Goal: Task Accomplishment & Management: Manage account settings

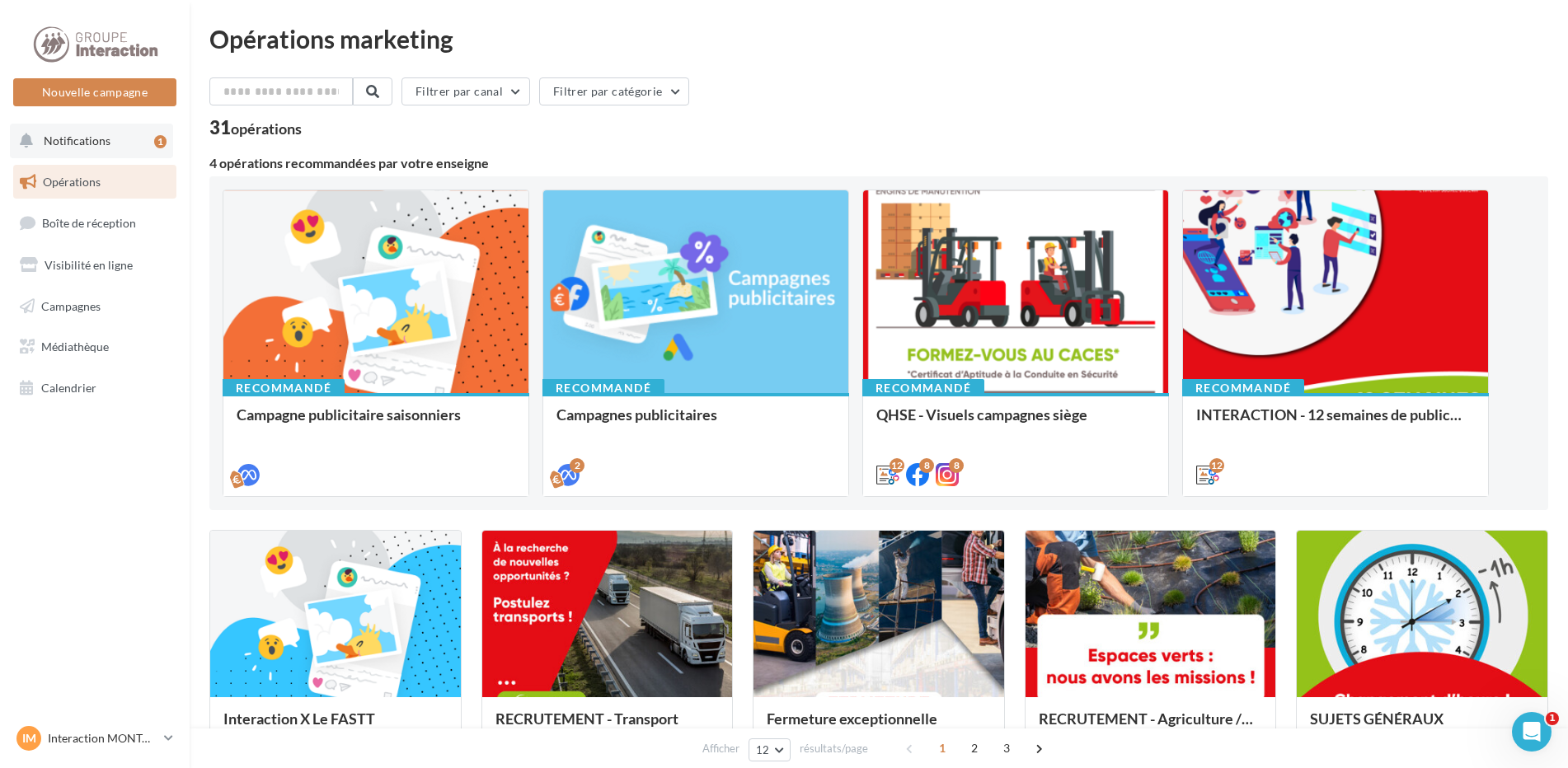
click at [100, 133] on span "Notifications" at bounding box center [77, 140] width 67 height 14
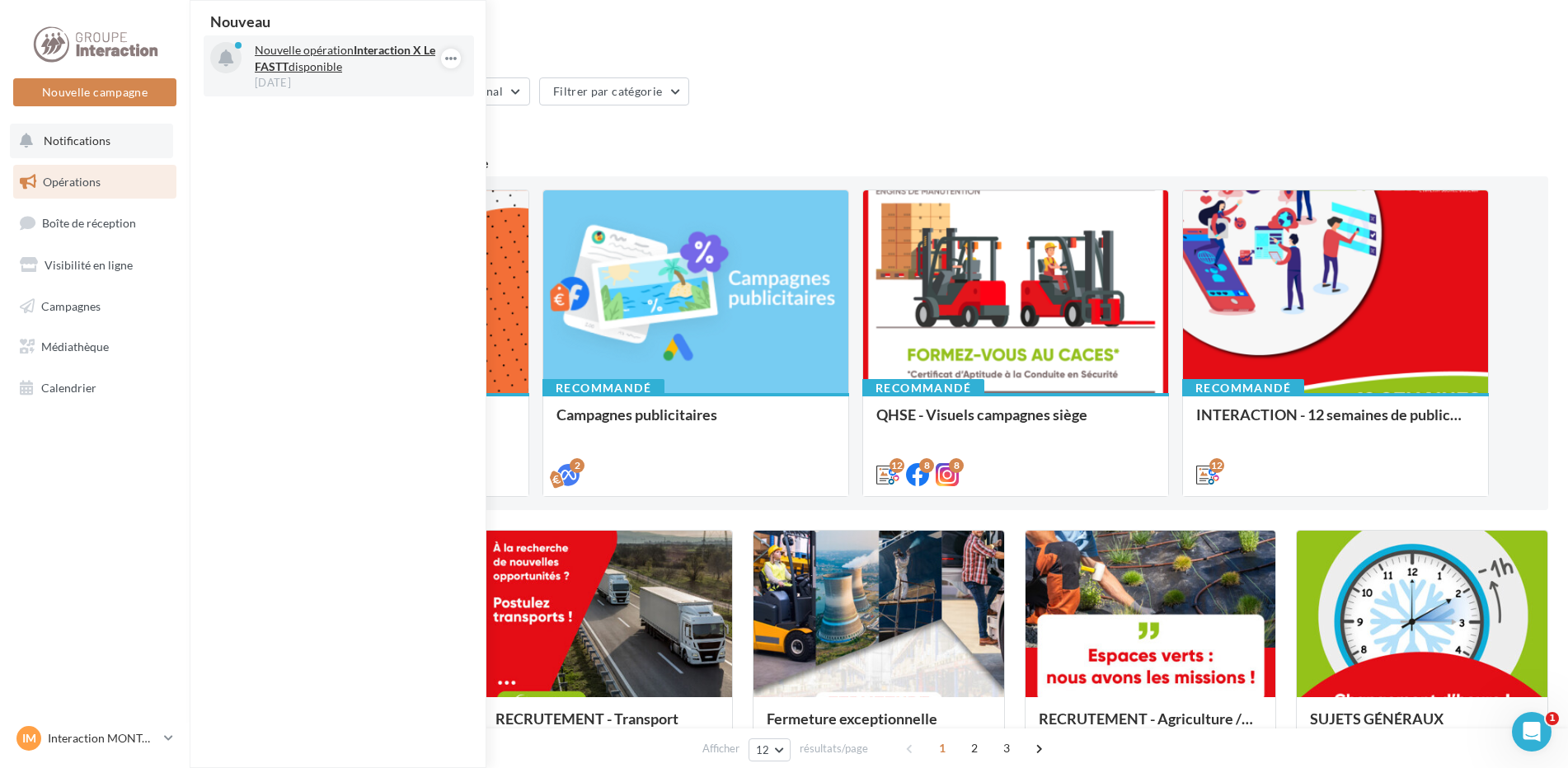
click at [297, 60] on p "Nouvelle opération Interaction X Le FASTT disponible" at bounding box center [350, 58] width 192 height 33
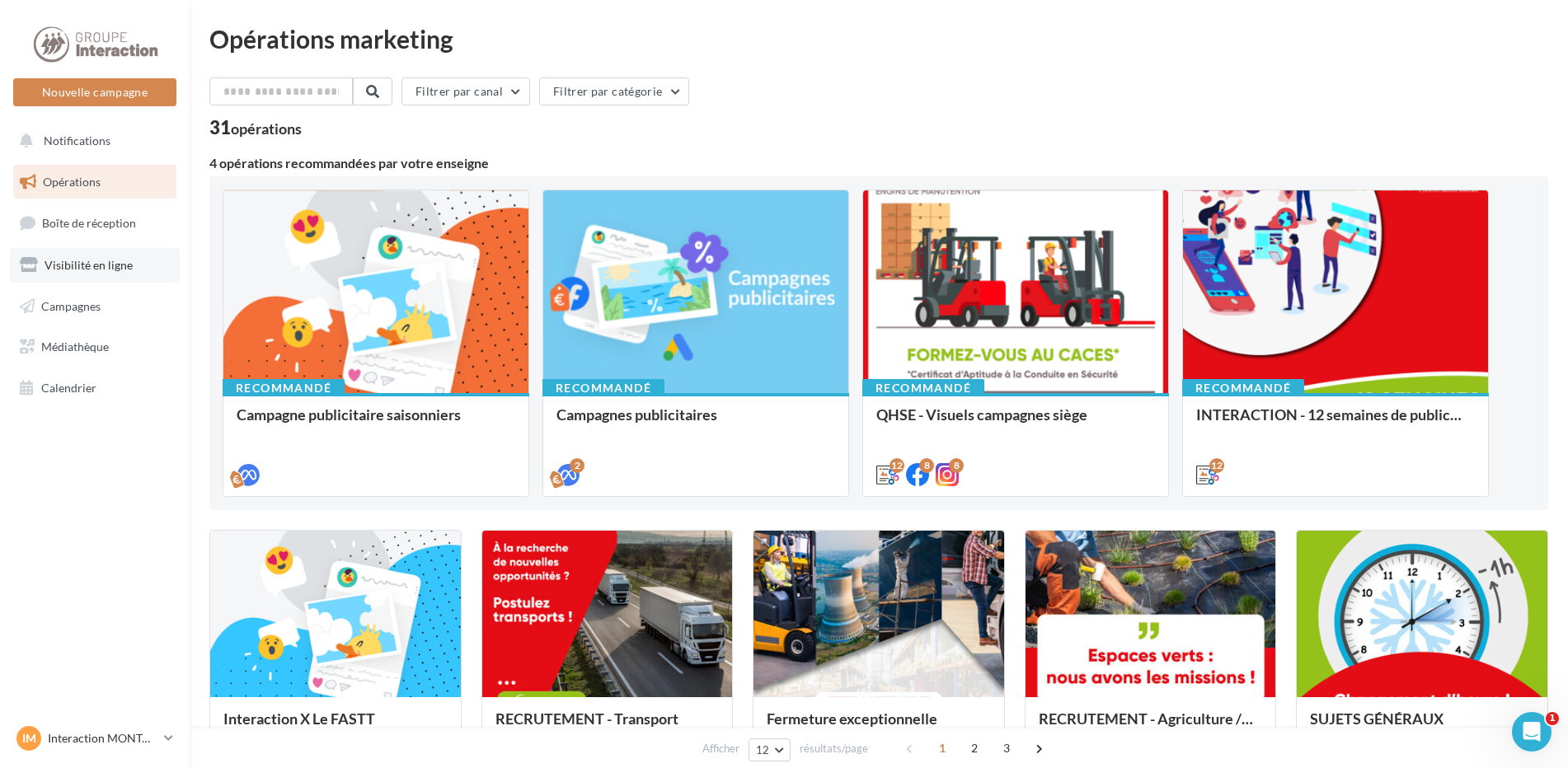
click at [70, 266] on span "Visibilité en ligne" at bounding box center [88, 265] width 88 height 14
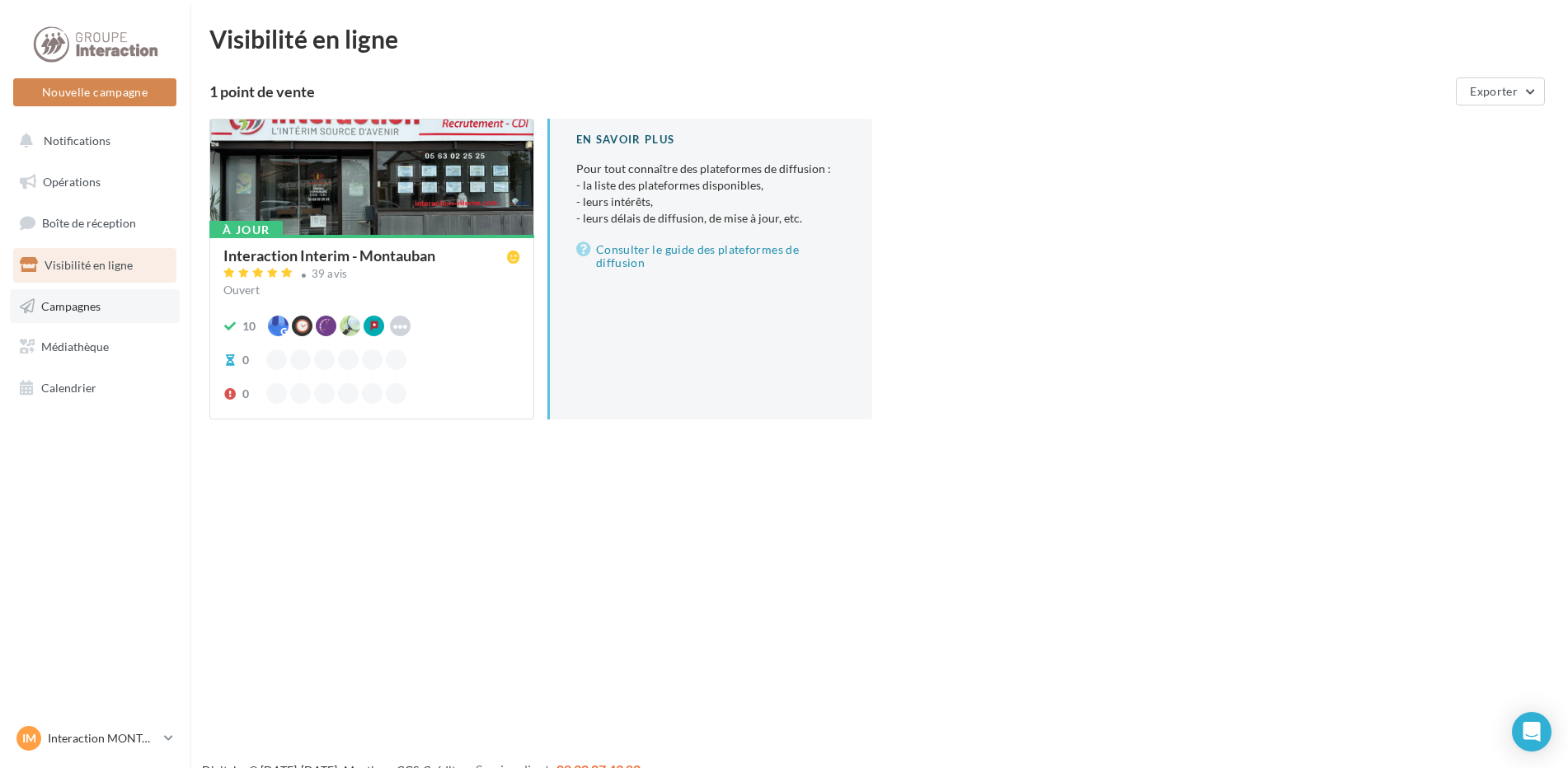
click at [86, 303] on span "Campagnes" at bounding box center [71, 304] width 59 height 14
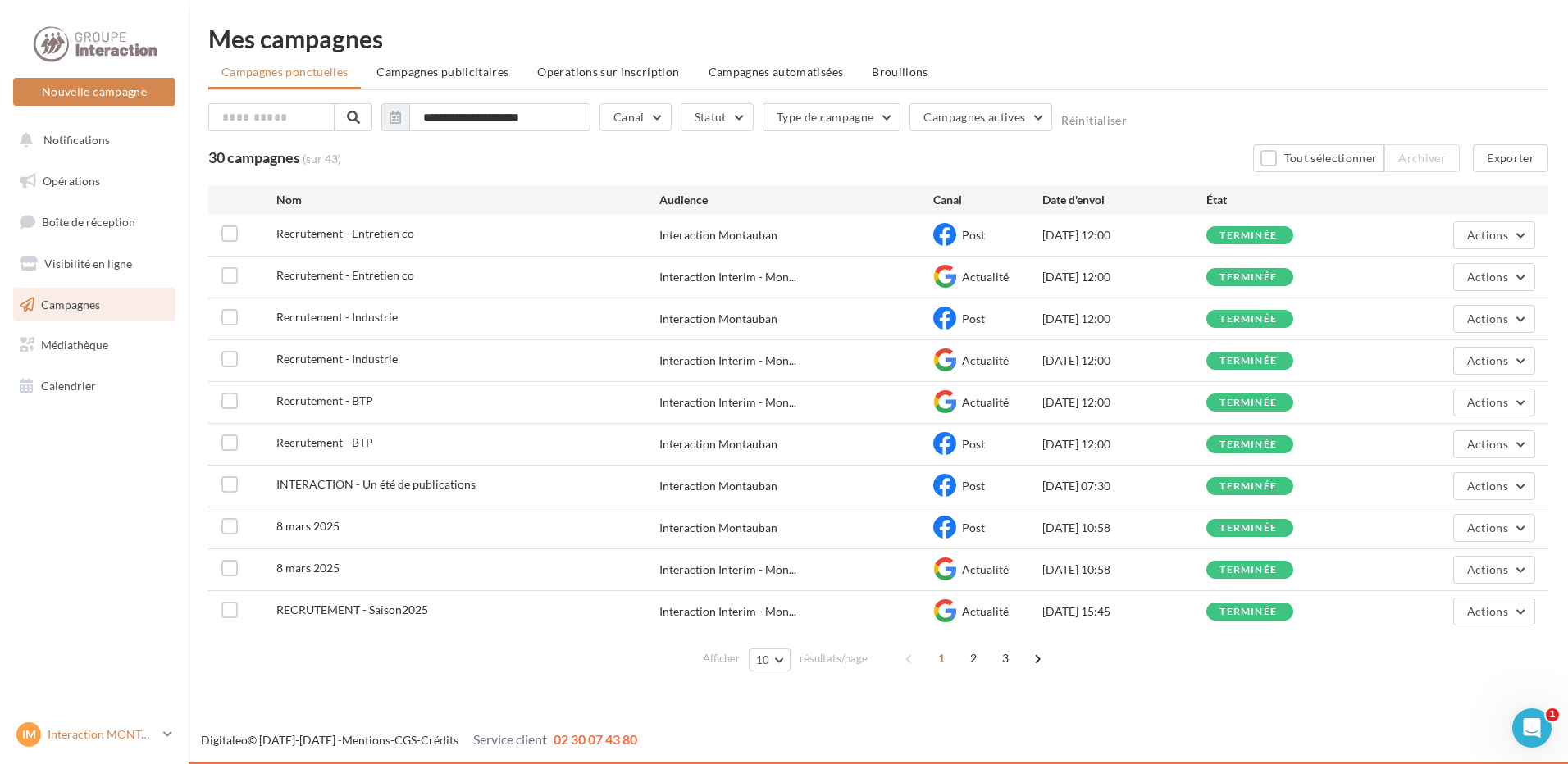
click at [139, 731] on p "Interaction MONTAUBAN" at bounding box center [102, 735] width 109 height 17
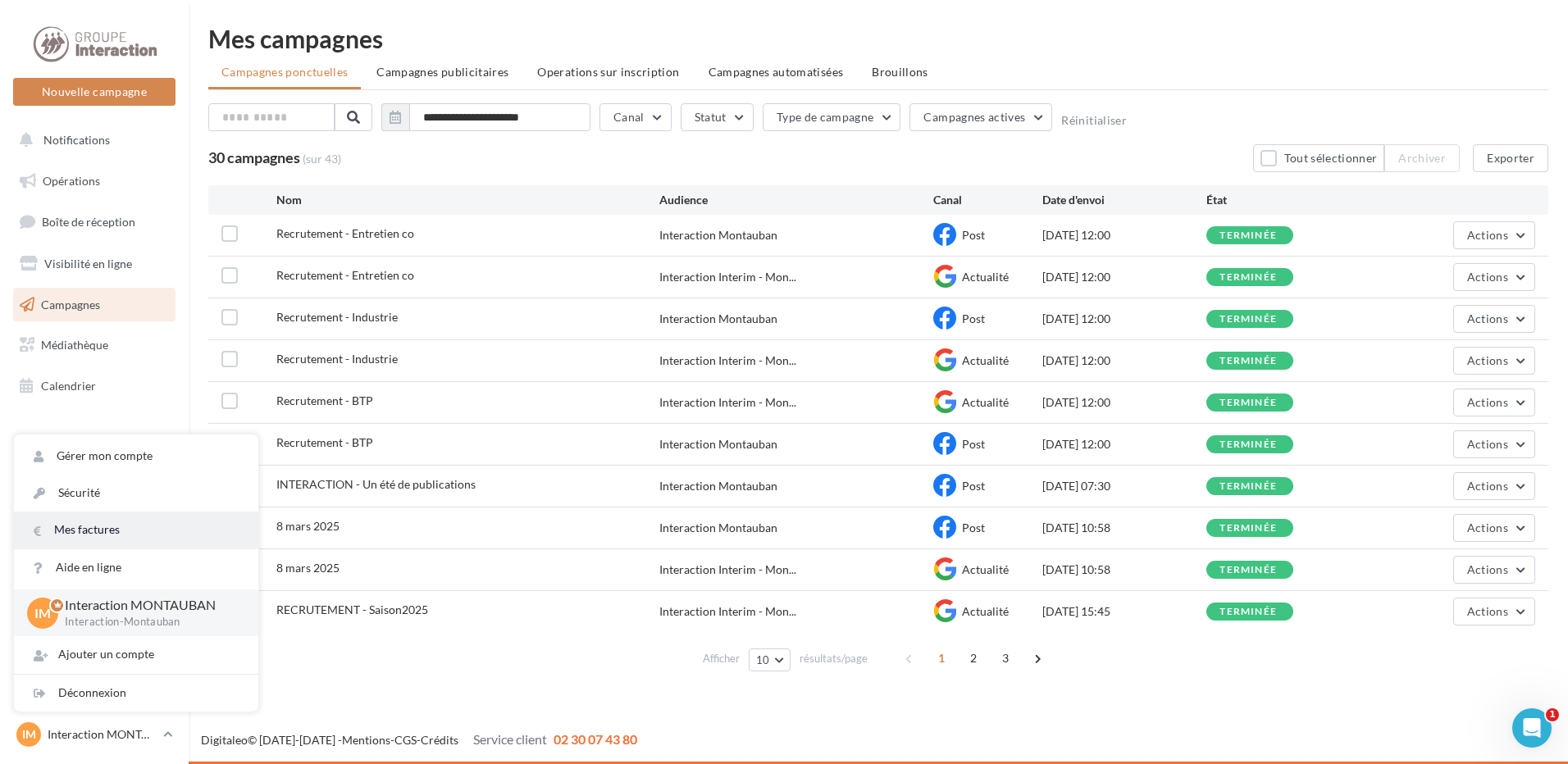
click at [188, 522] on link "Mes factures" at bounding box center [135, 530] width 244 height 37
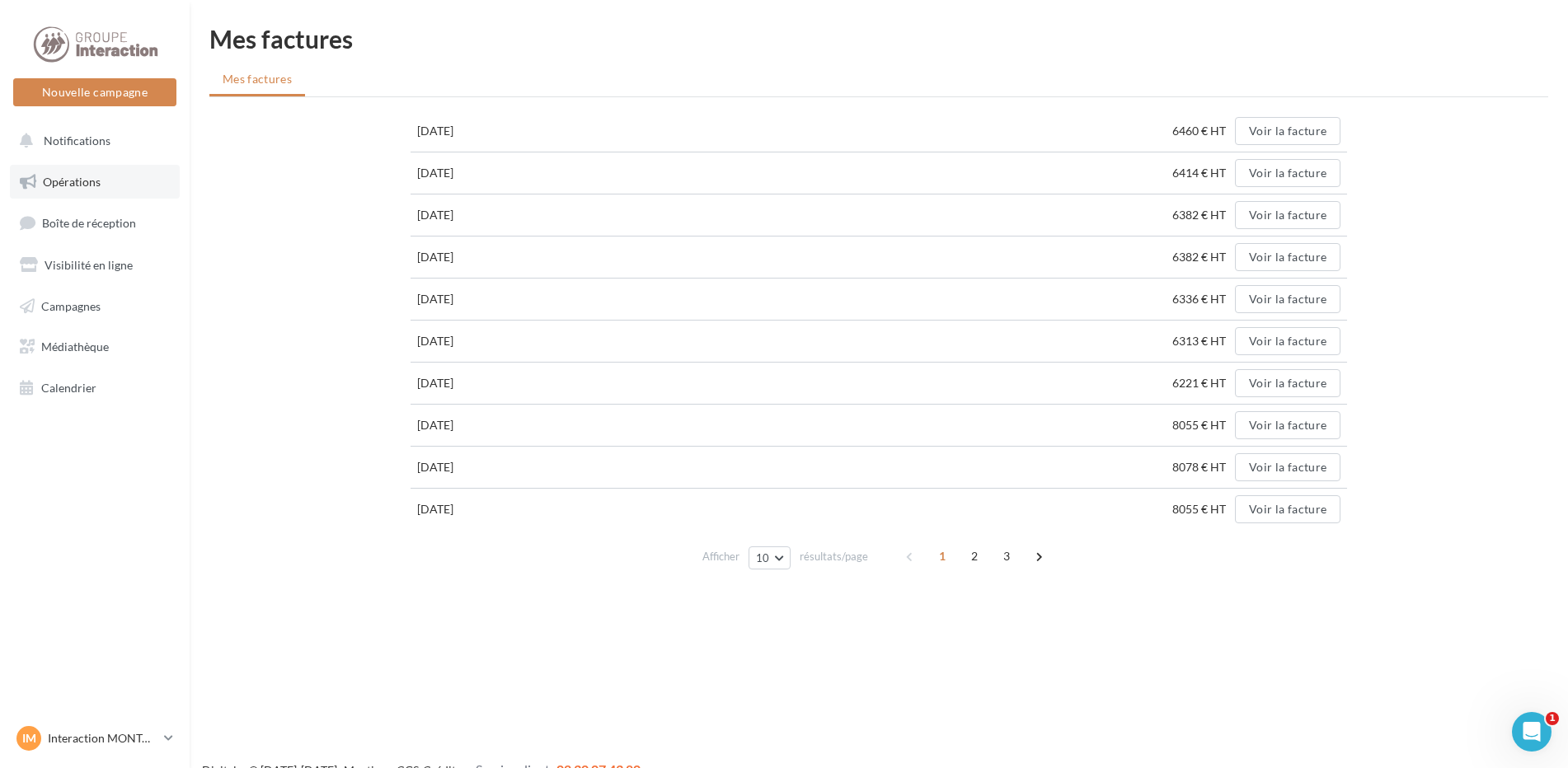
click at [124, 182] on link "Opérations" at bounding box center [94, 181] width 169 height 34
